Goal: Find specific page/section: Locate a particular part of the current website

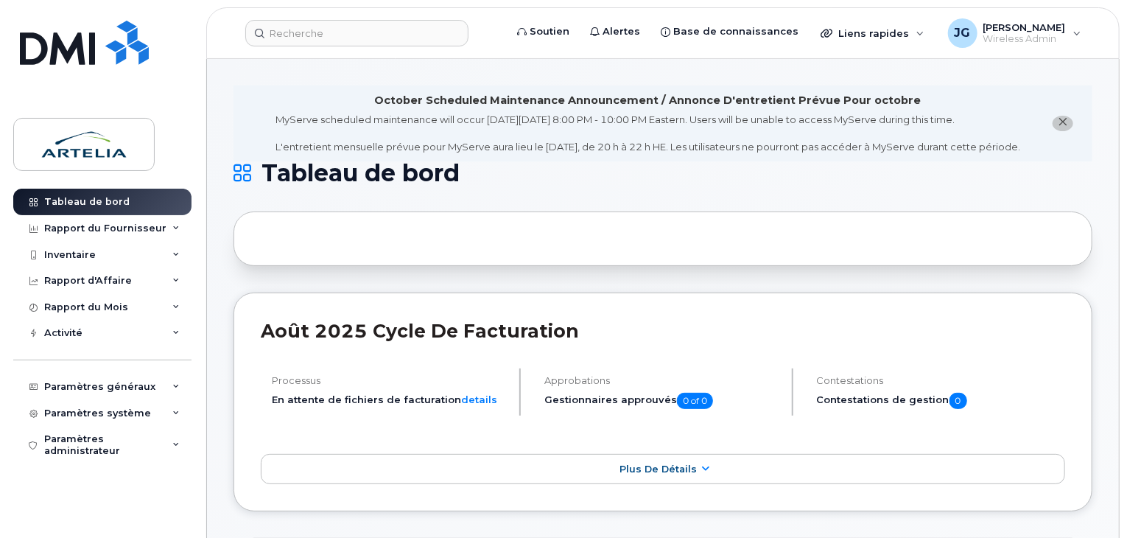
click at [363, 46] on header "Soutien Alertes Base de connaissances Liens rapides Suspendre/Supprimer l’appar…" at bounding box center [663, 33] width 914 height 52
click at [362, 40] on input at bounding box center [356, 33] width 223 height 27
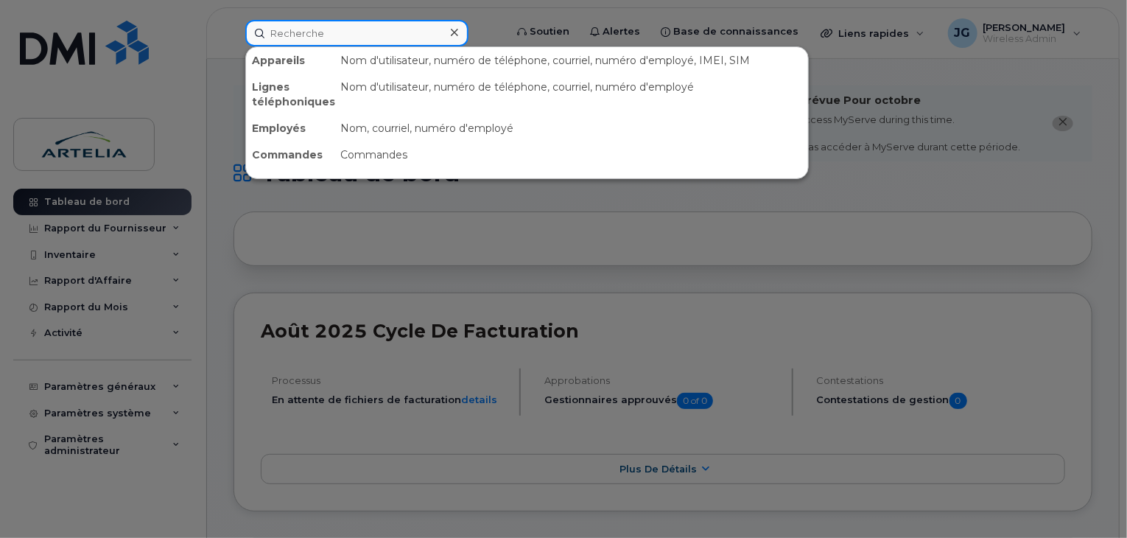
paste input "4382708187"
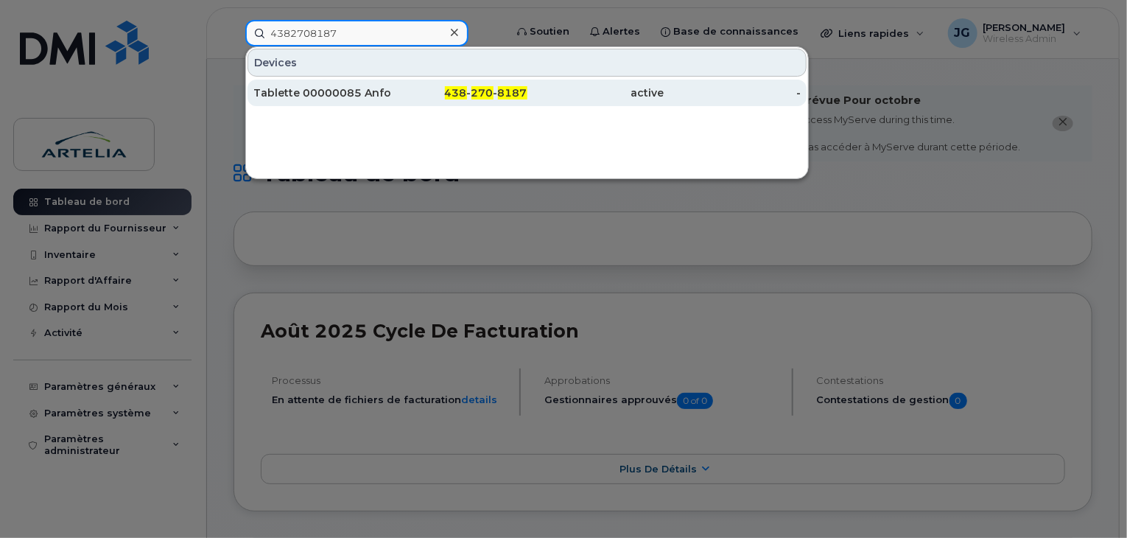
type input "4382708187"
click at [377, 99] on div "Tablette 00000085 Anfournier" at bounding box center [322, 92] width 137 height 15
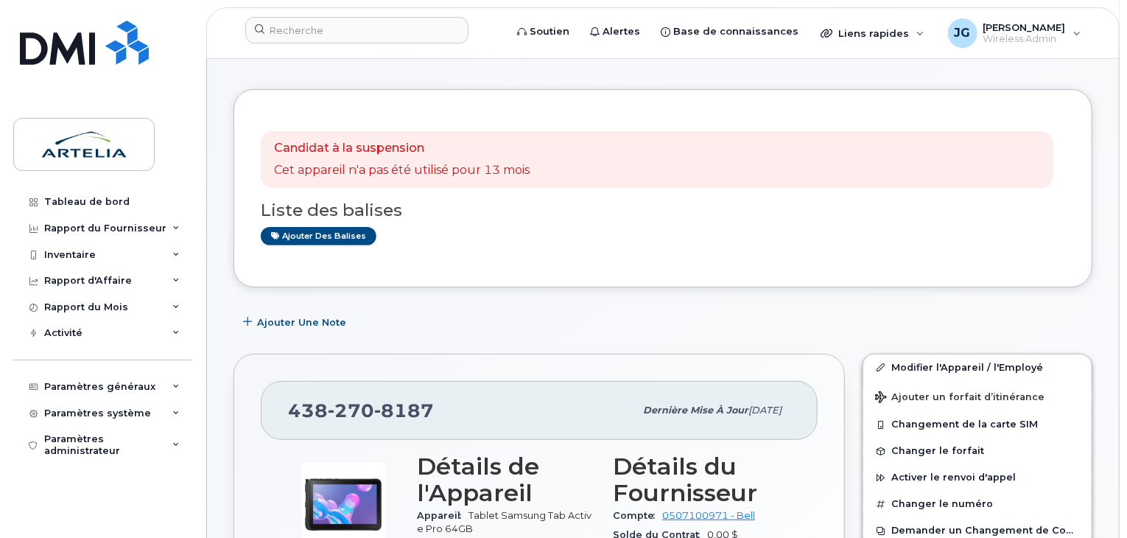
scroll to position [155, 0]
